Goal: Information Seeking & Learning: Learn about a topic

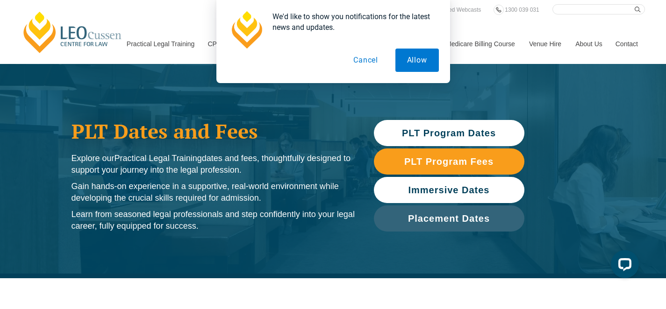
click at [437, 190] on span "Immersive Dates" at bounding box center [448, 190] width 81 height 9
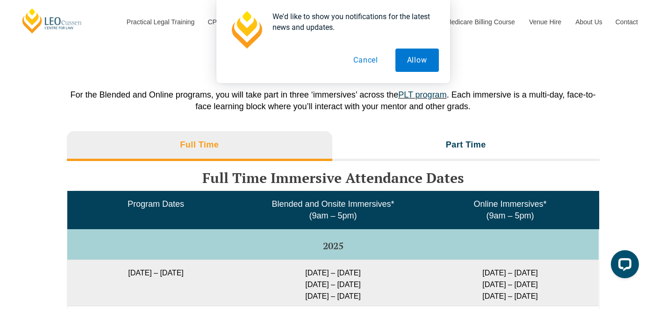
scroll to position [1432, 0]
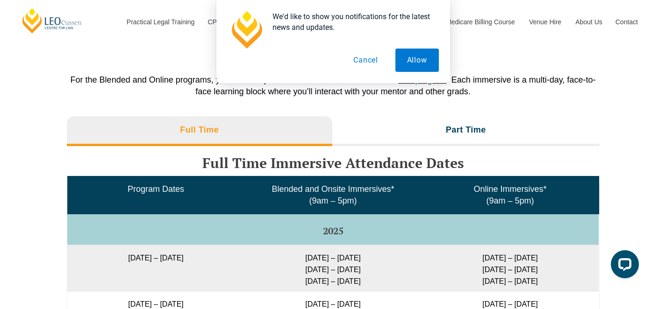
click at [363, 65] on button "Cancel" at bounding box center [366, 60] width 48 height 23
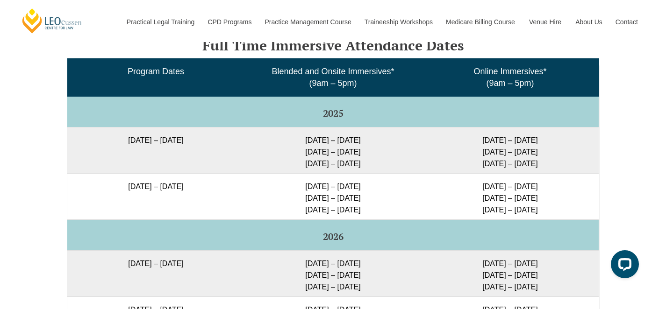
scroll to position [1553, 0]
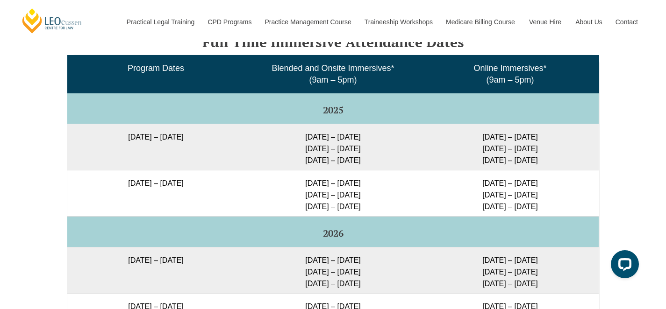
click at [145, 183] on td "[DATE] – [DATE]" at bounding box center [155, 193] width 177 height 46
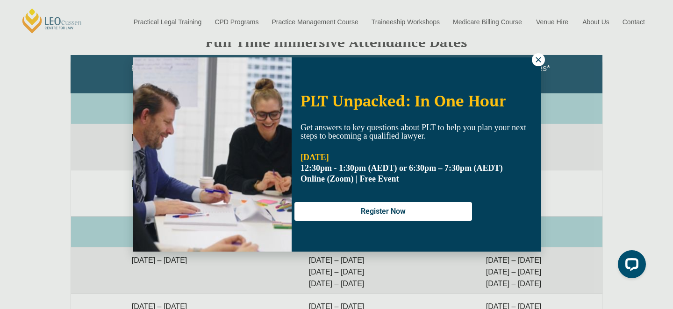
click at [536, 61] on icon at bounding box center [538, 59] width 5 height 5
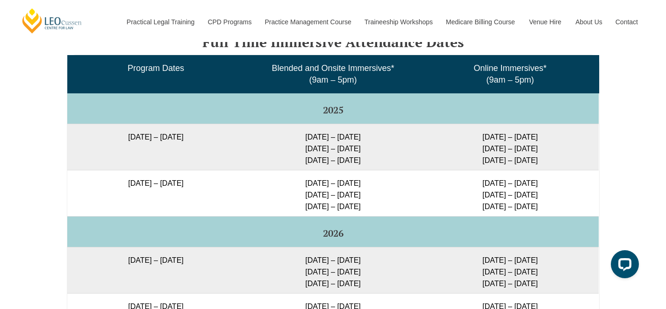
click at [642, 183] on div "Full Time Part Time Full Time Immersive Attendance Dates Program Dates Blended …" at bounding box center [333, 312] width 666 height 642
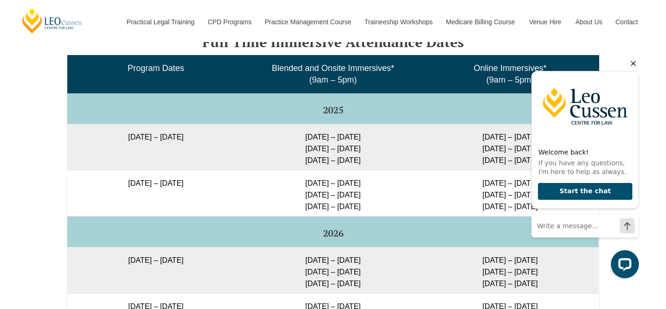
click at [635, 63] on icon "Hide greeting" at bounding box center [633, 63] width 11 height 11
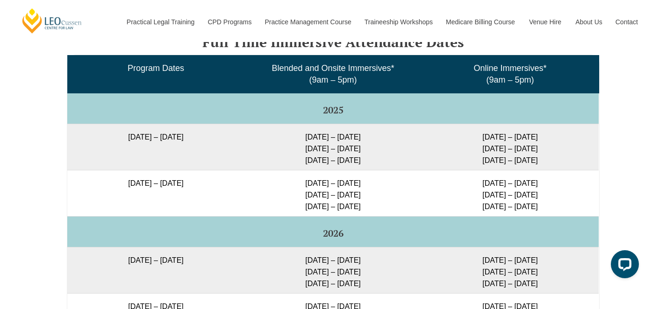
click at [638, 124] on div "Full Time Part Time Full Time Immersive Attendance Dates Program Dates Blended …" at bounding box center [333, 312] width 666 height 642
